Goal: Information Seeking & Learning: Learn about a topic

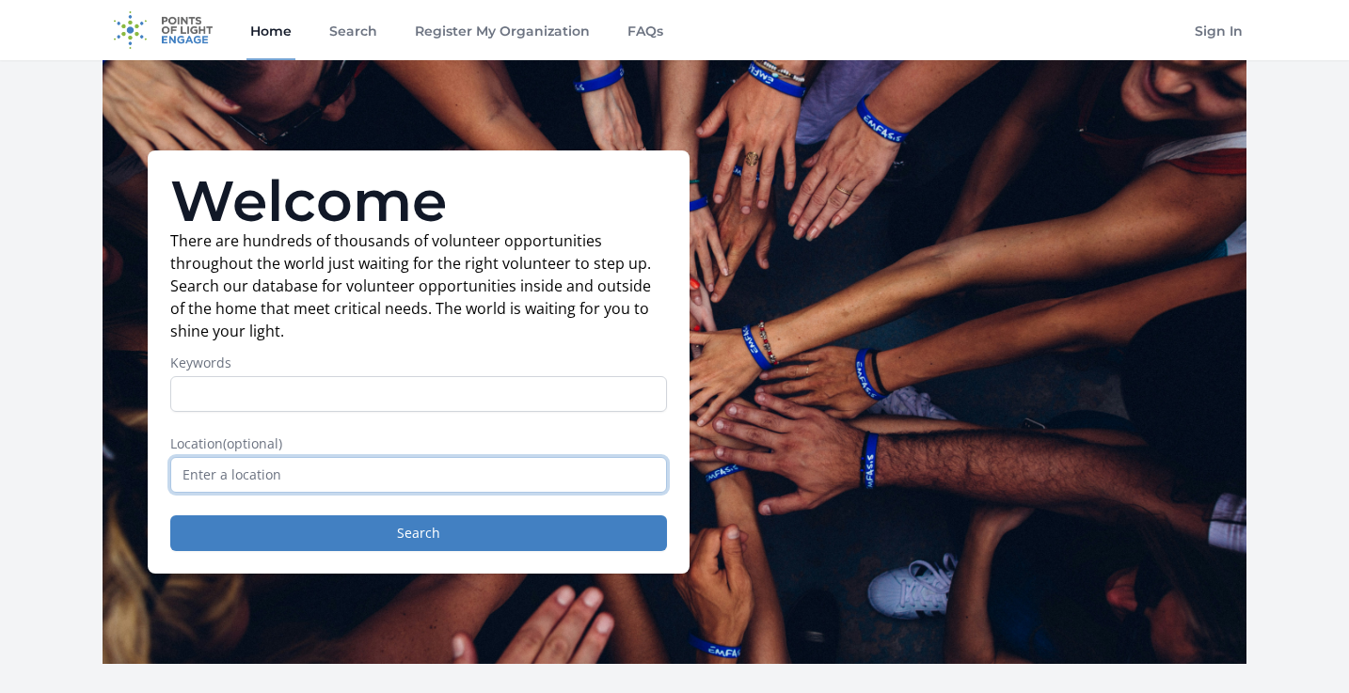
click at [480, 480] on input "text" at bounding box center [418, 475] width 497 height 36
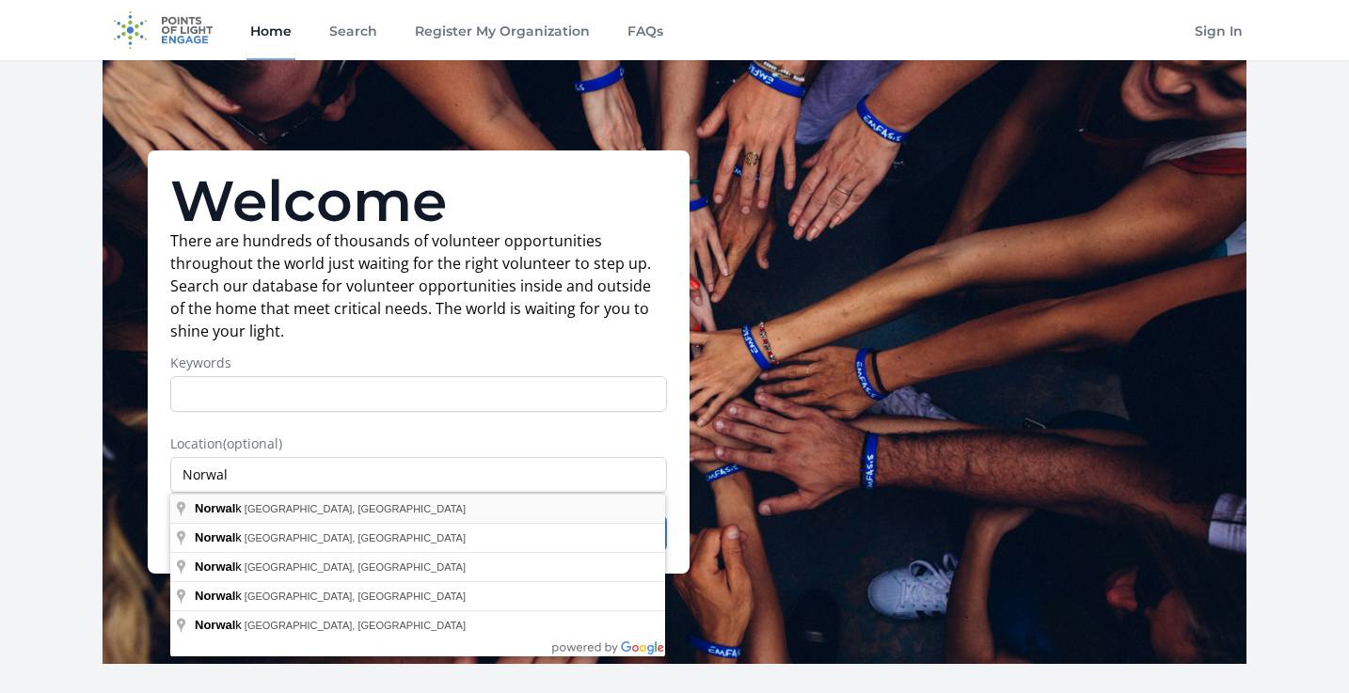
type input "Norwalk, CT, USA"
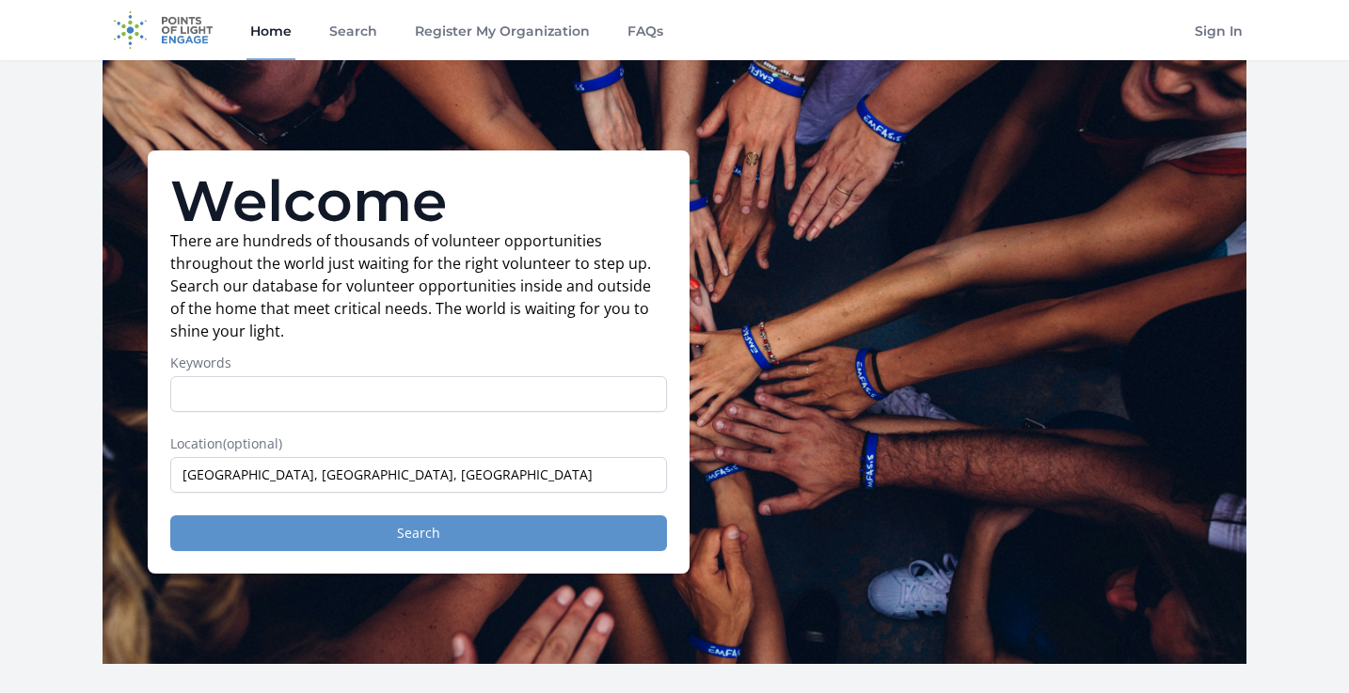
click at [340, 535] on button "Search" at bounding box center [418, 533] width 497 height 36
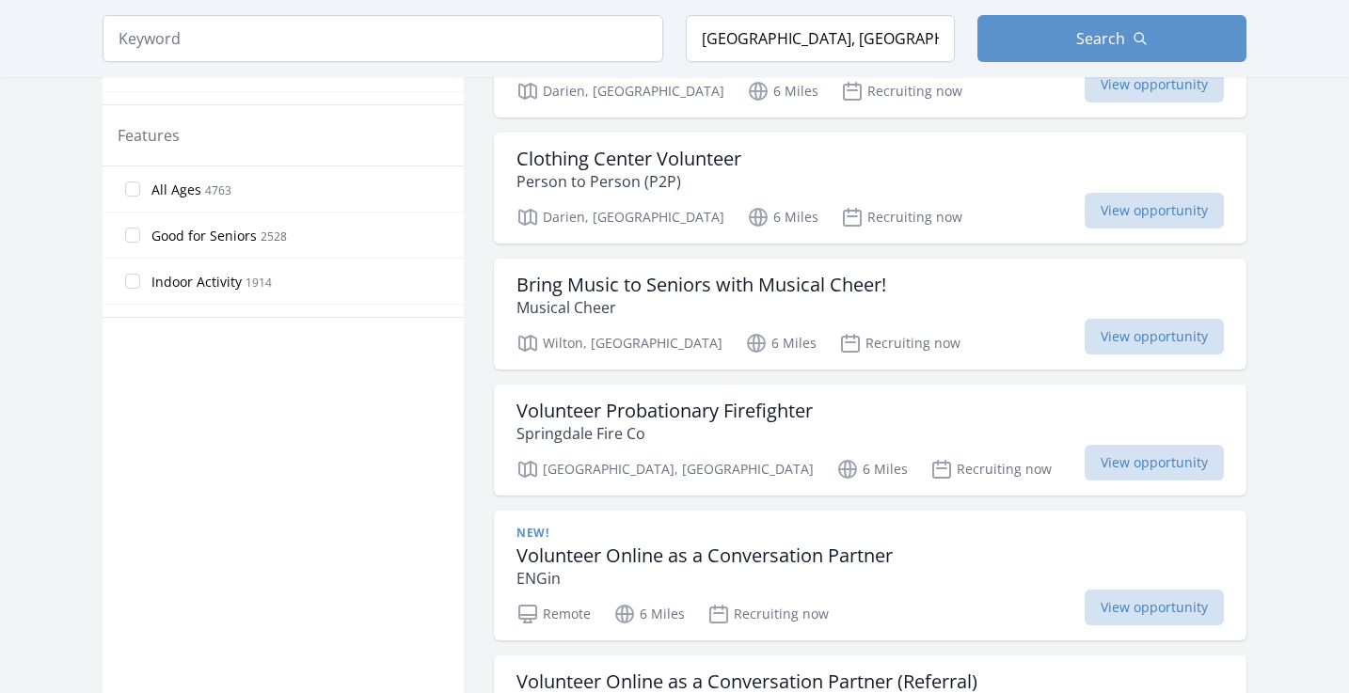
scroll to position [1063, 0]
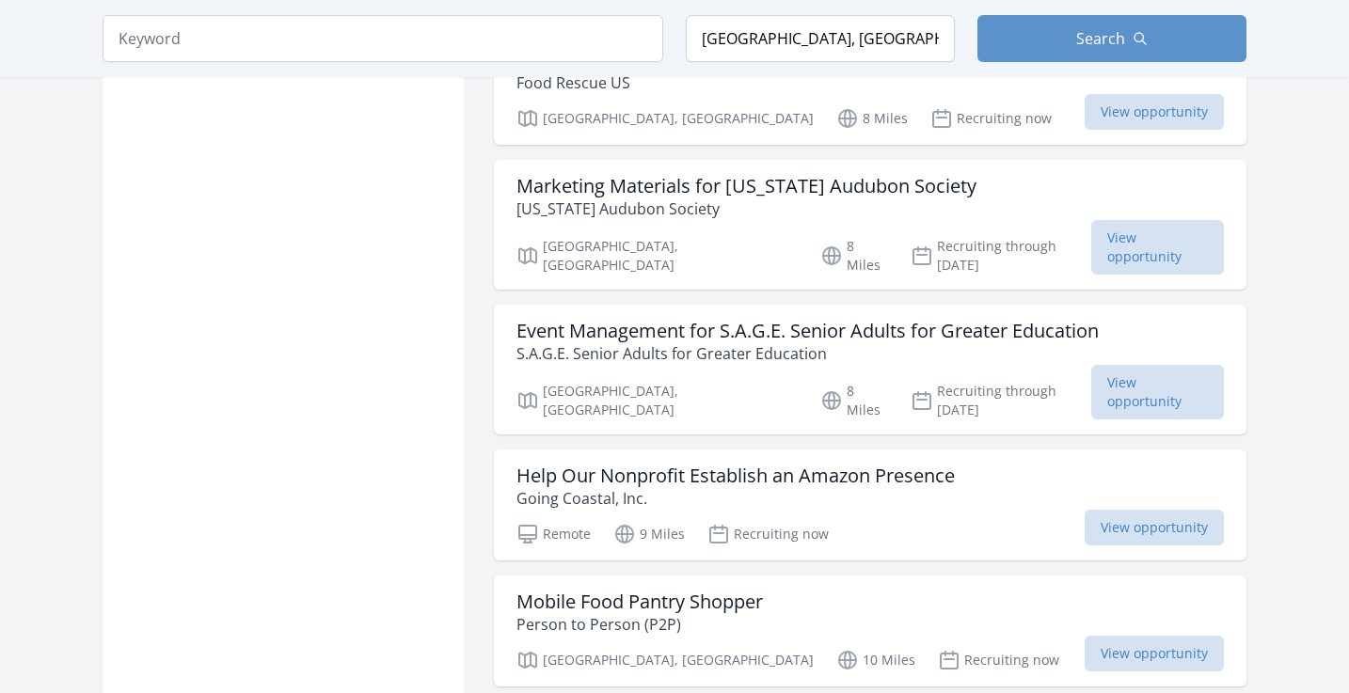
scroll to position [2947, 0]
click at [808, 173] on h3 "Marketing Materials for Connecticut Audubon Society" at bounding box center [746, 184] width 460 height 23
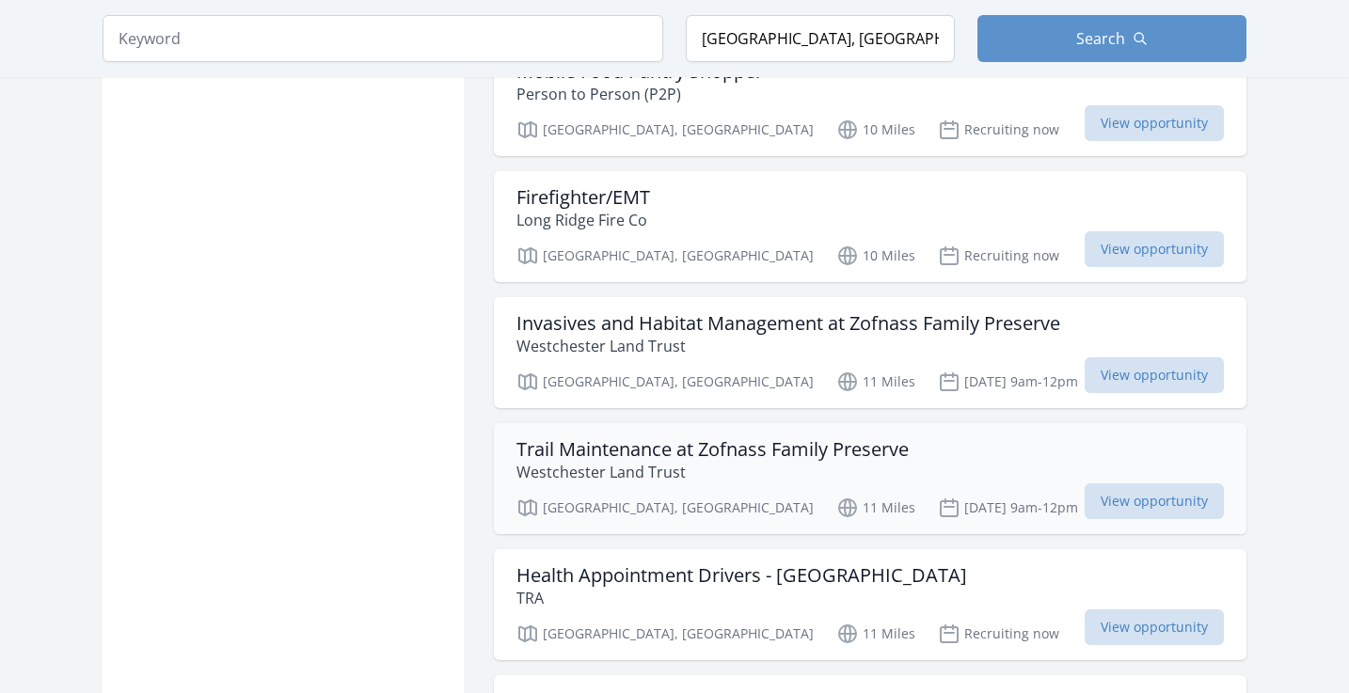
scroll to position [3477, 0]
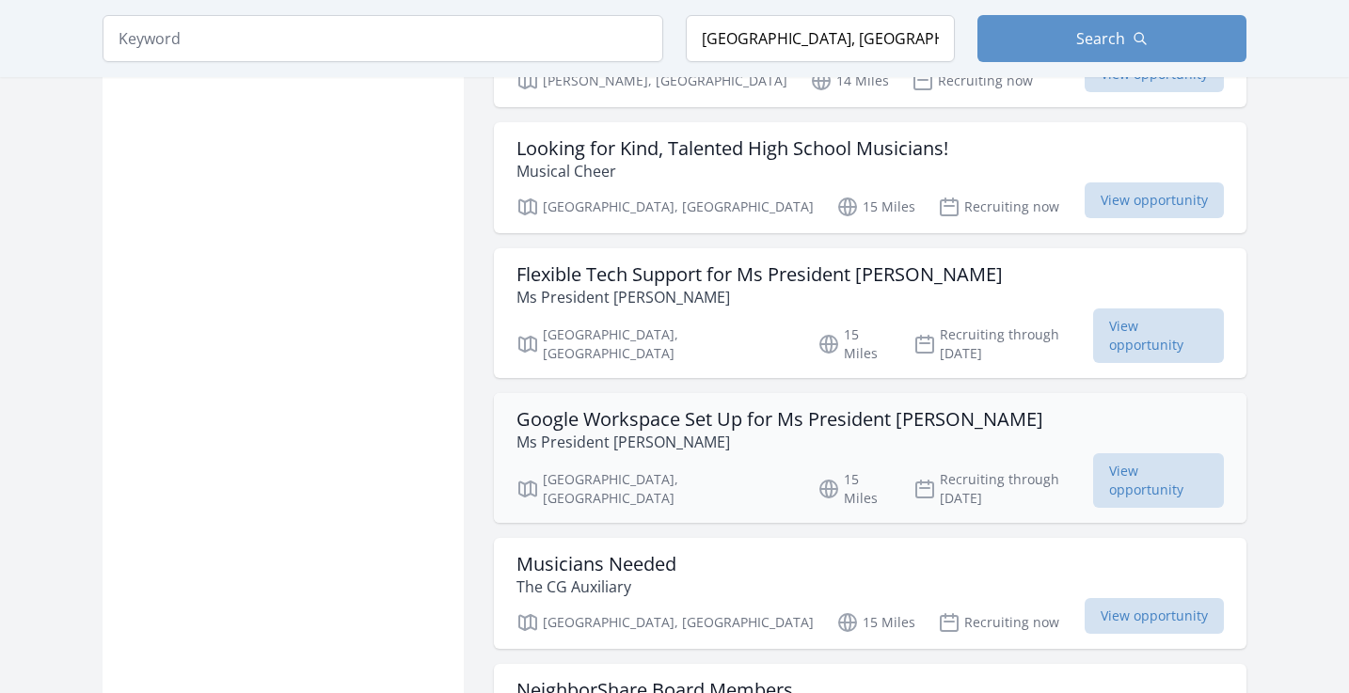
scroll to position [7095, 0]
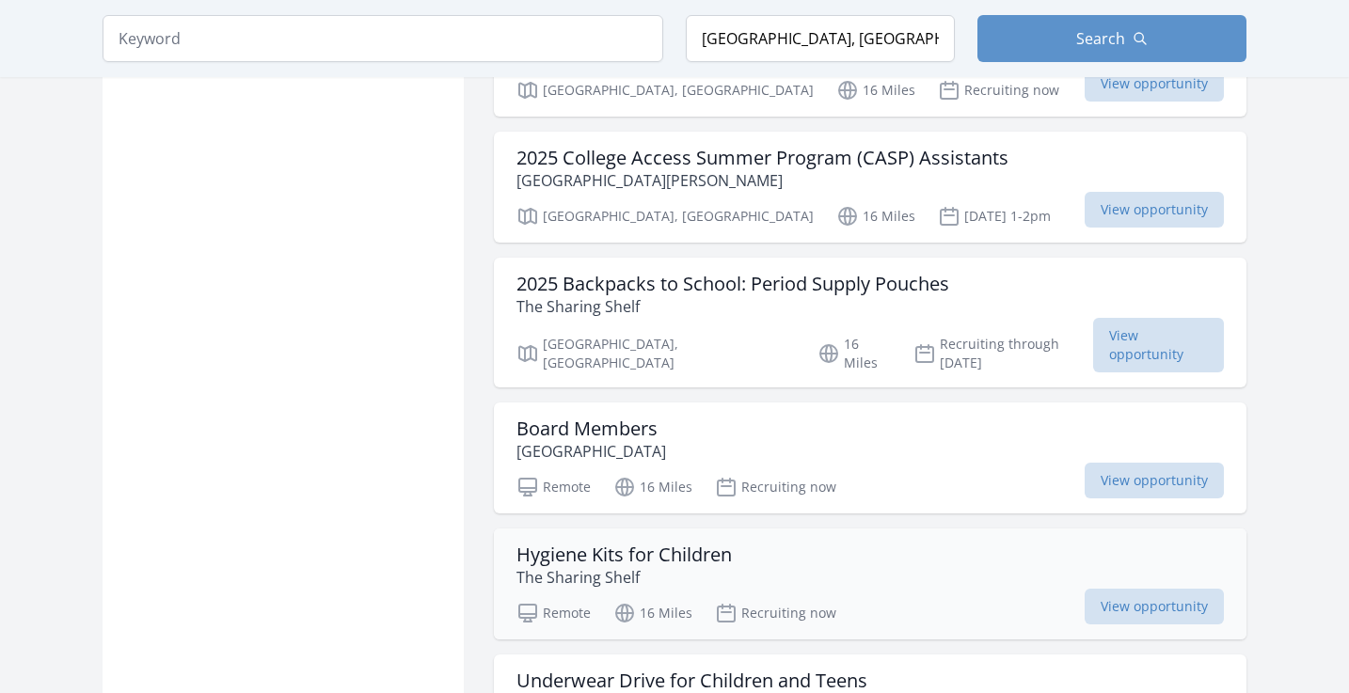
scroll to position [8001, 0]
click at [617, 418] on h3 "Board Members" at bounding box center [591, 429] width 150 height 23
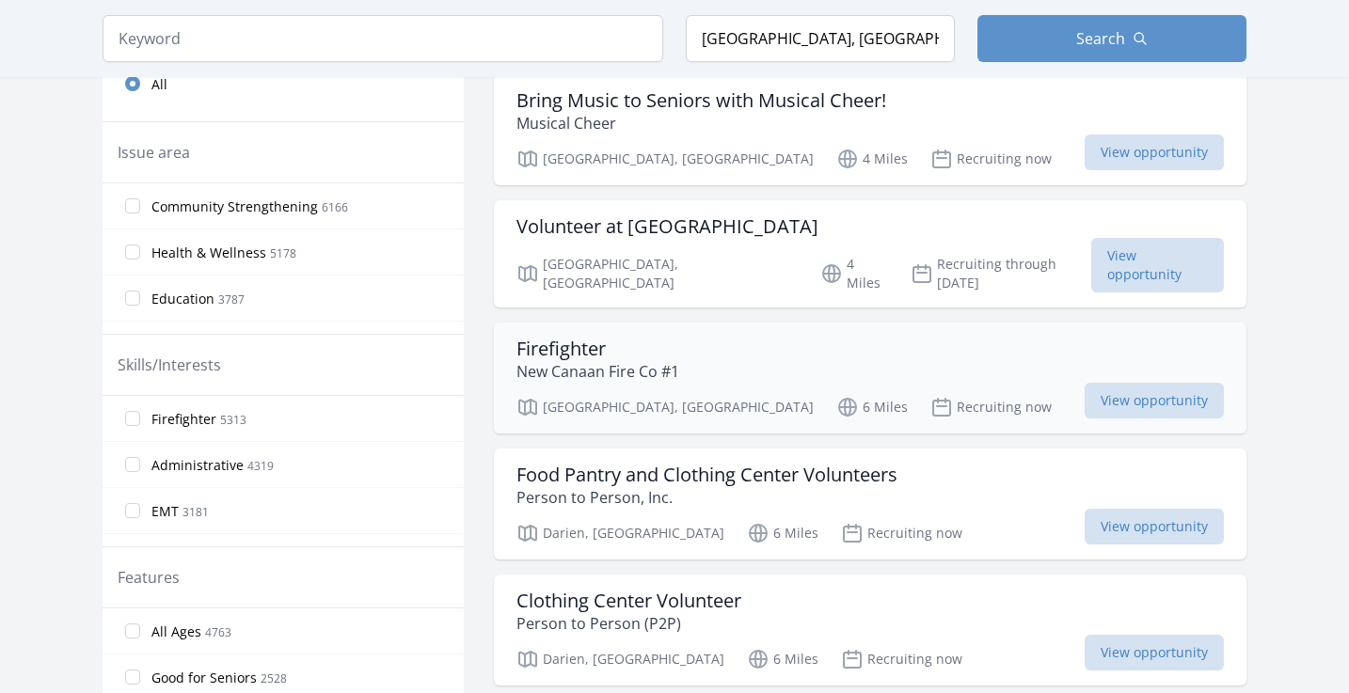
scroll to position [653, 0]
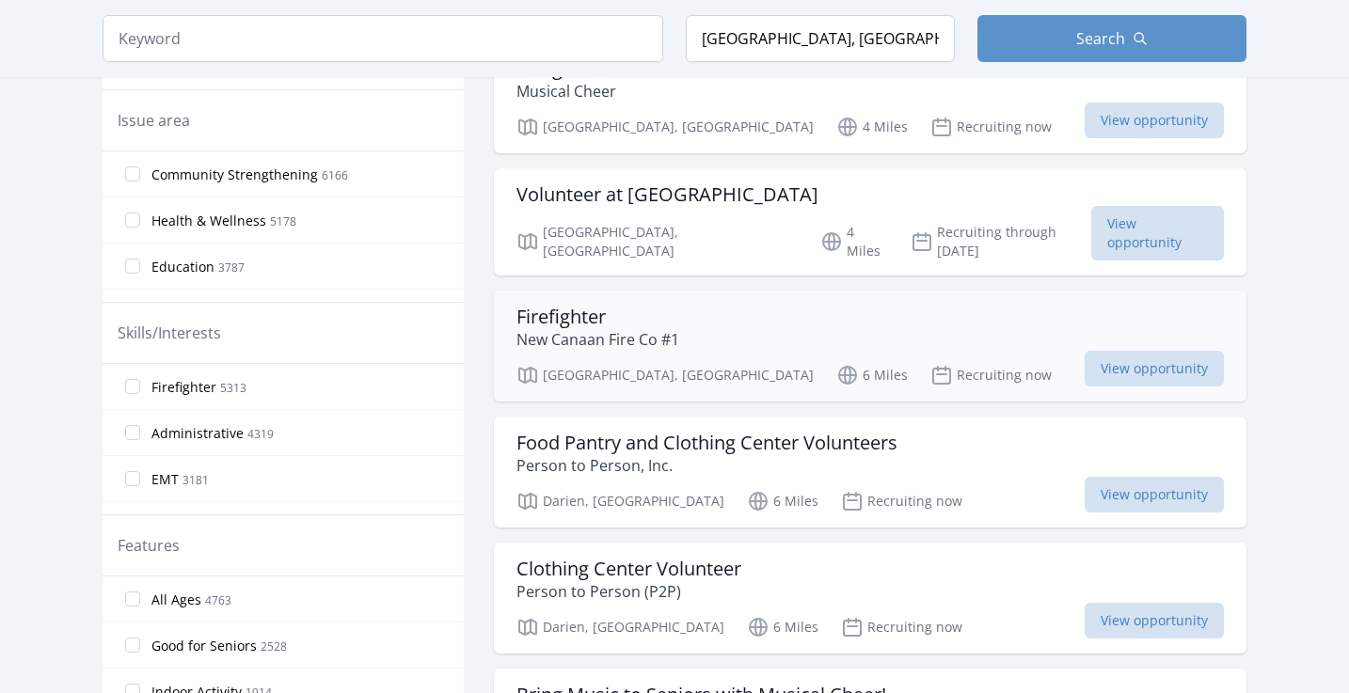
click at [571, 306] on h3 "Firefighter" at bounding box center [597, 317] width 163 height 23
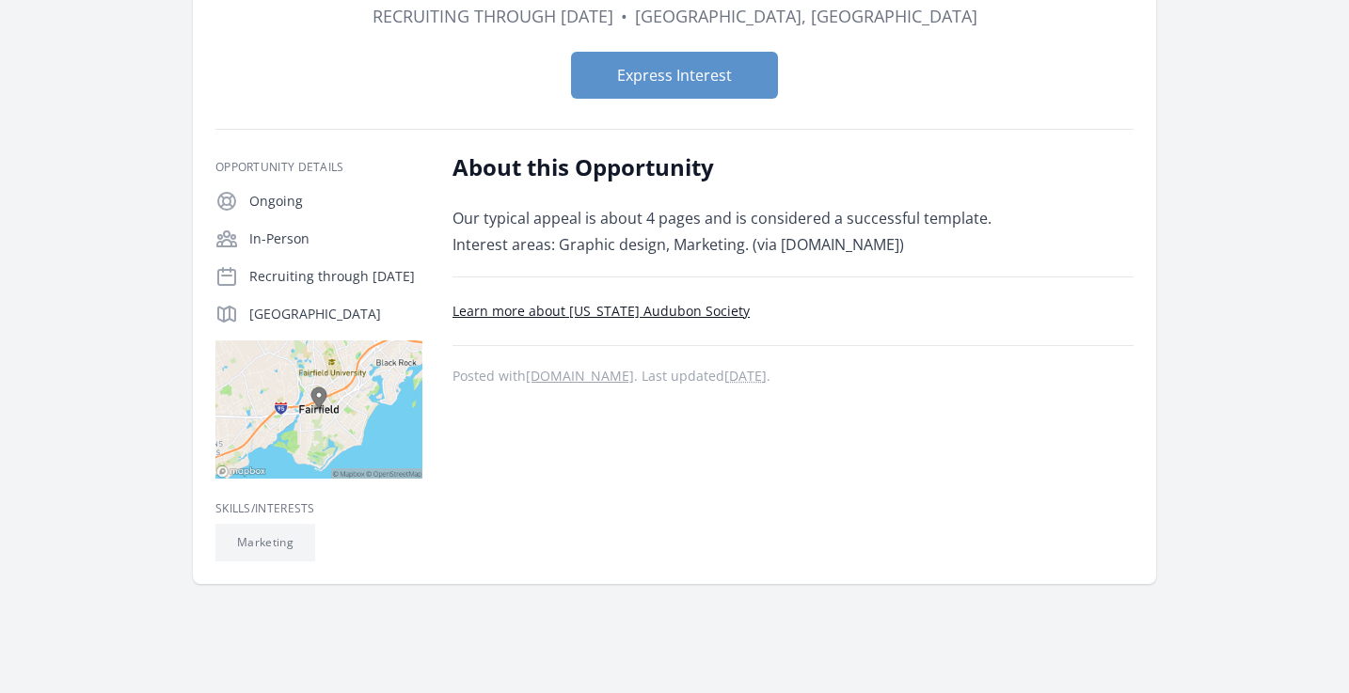
scroll to position [239, 0]
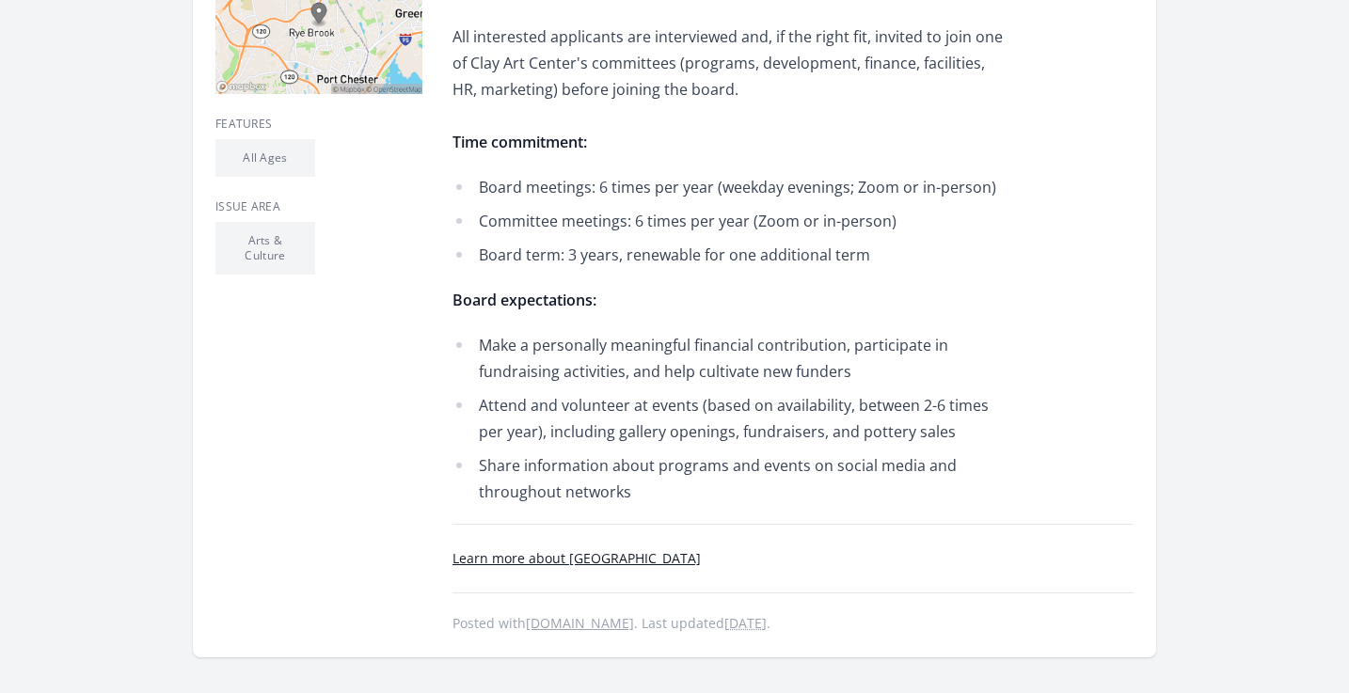
scroll to position [579, 0]
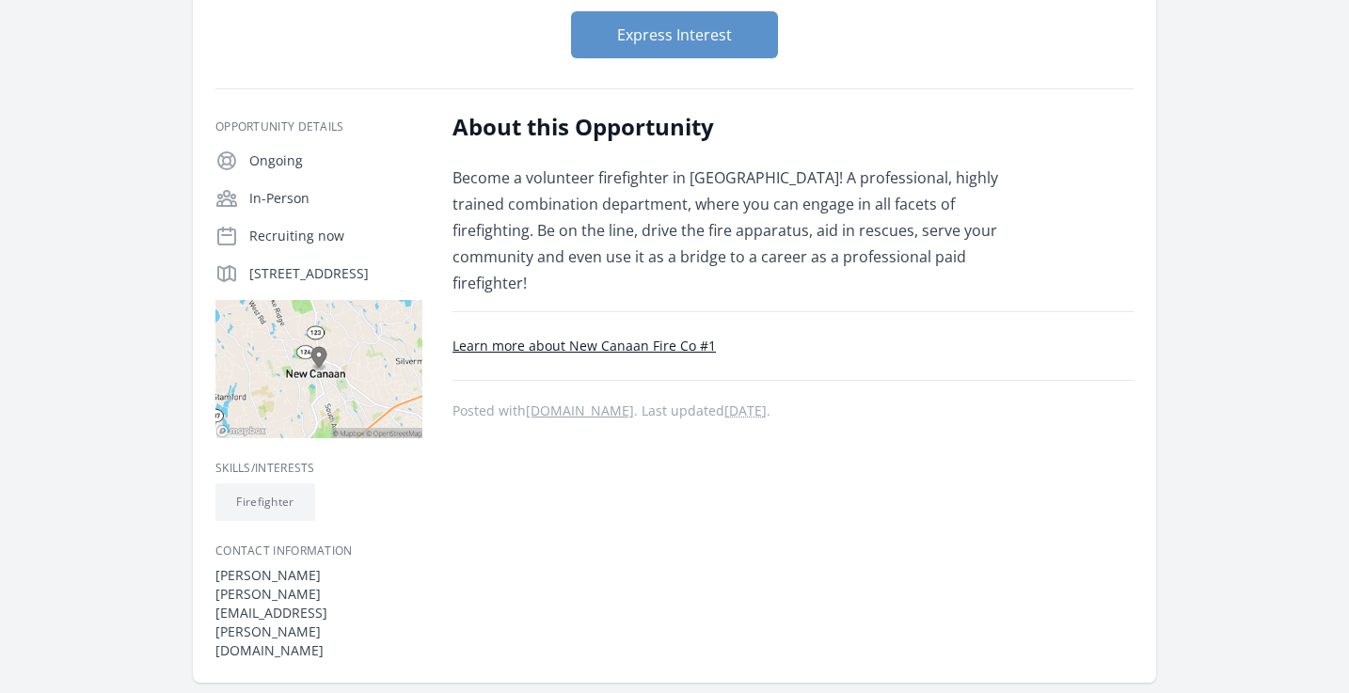
scroll to position [232, 0]
click at [656, 338] on link "Learn more about New Canaan Fire Co #1" at bounding box center [583, 347] width 263 height 18
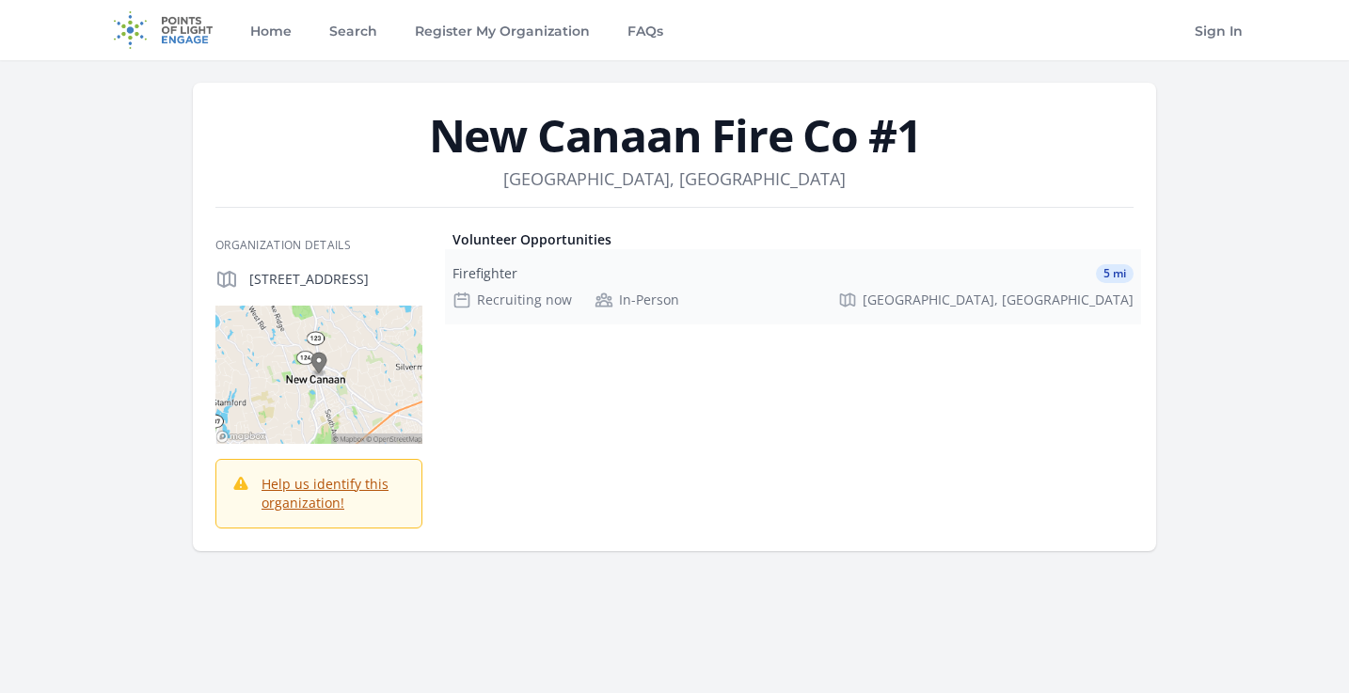
click at [506, 305] on div "Recruiting now" at bounding box center [511, 300] width 119 height 19
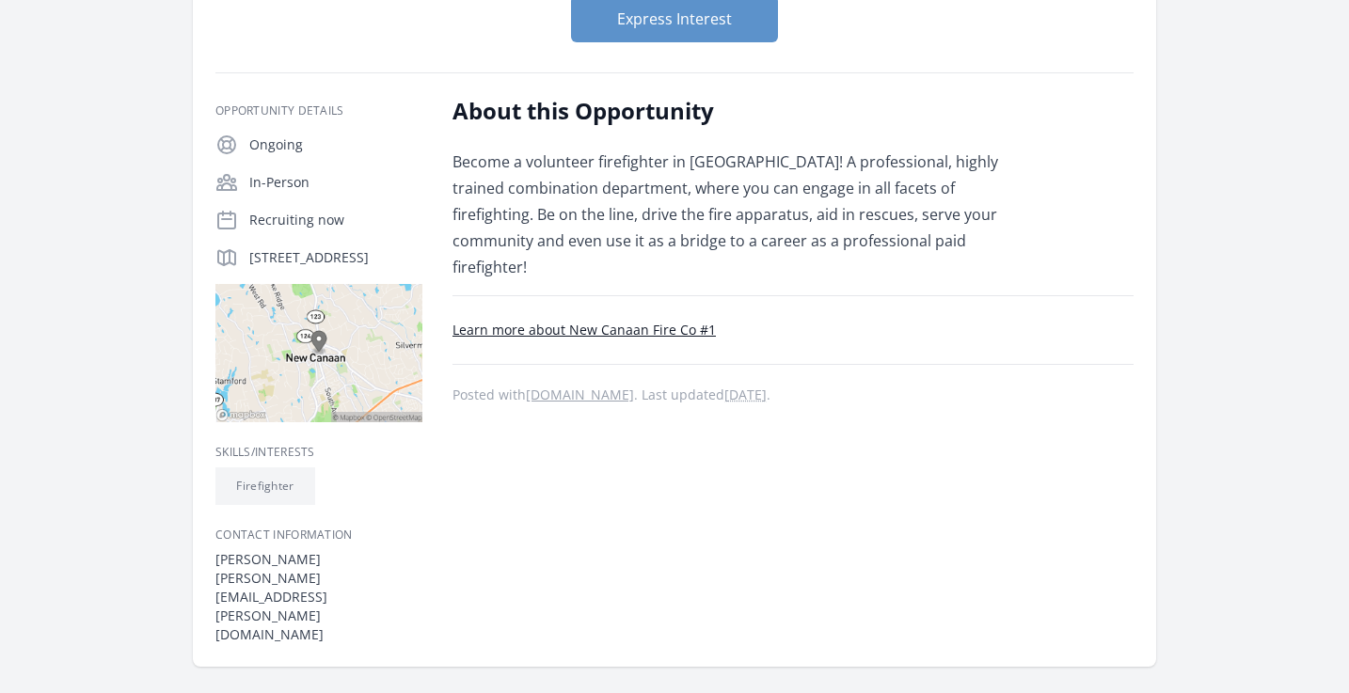
scroll to position [251, 0]
